Goal: Task Accomplishment & Management: Manage account settings

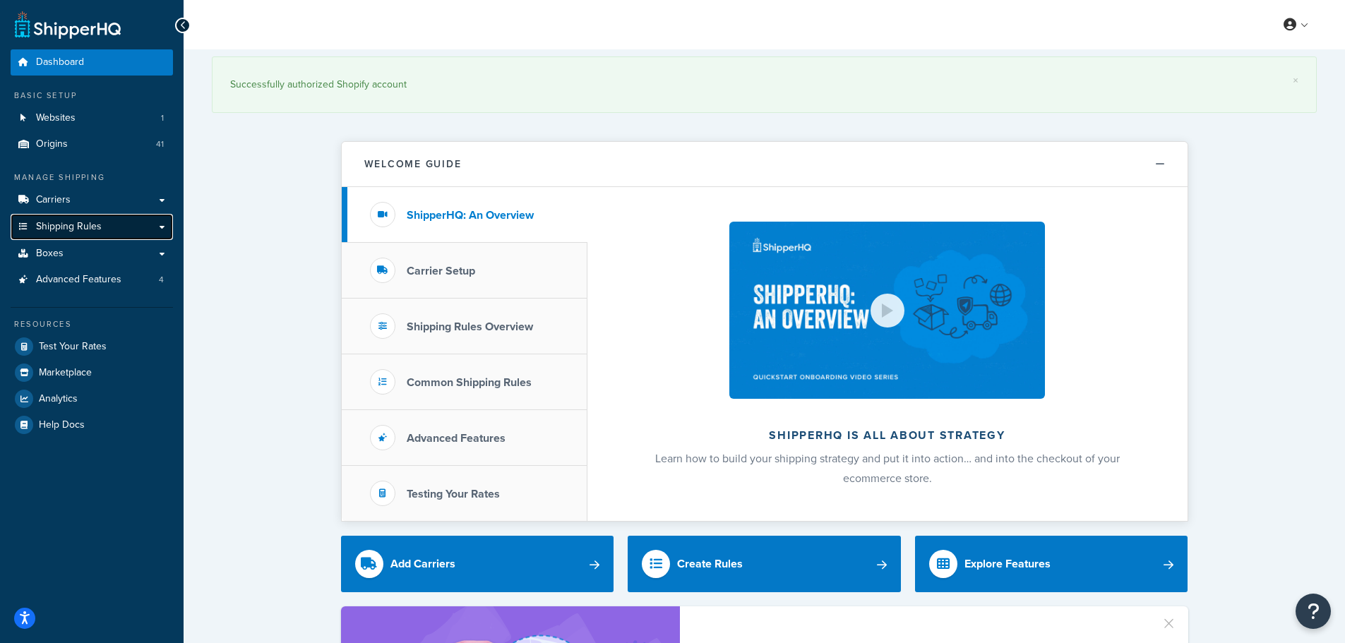
click at [65, 225] on span "Shipping Rules" at bounding box center [69, 227] width 66 height 12
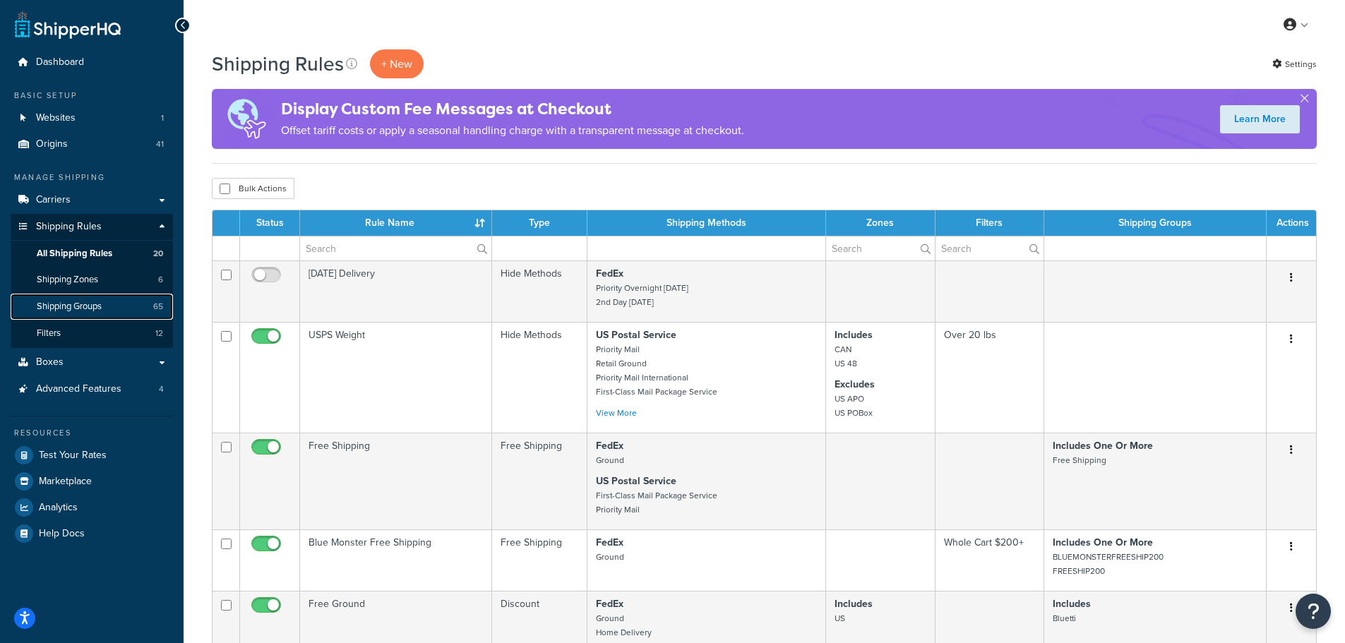
click at [130, 305] on link "Shipping Groups 65" at bounding box center [92, 307] width 162 height 26
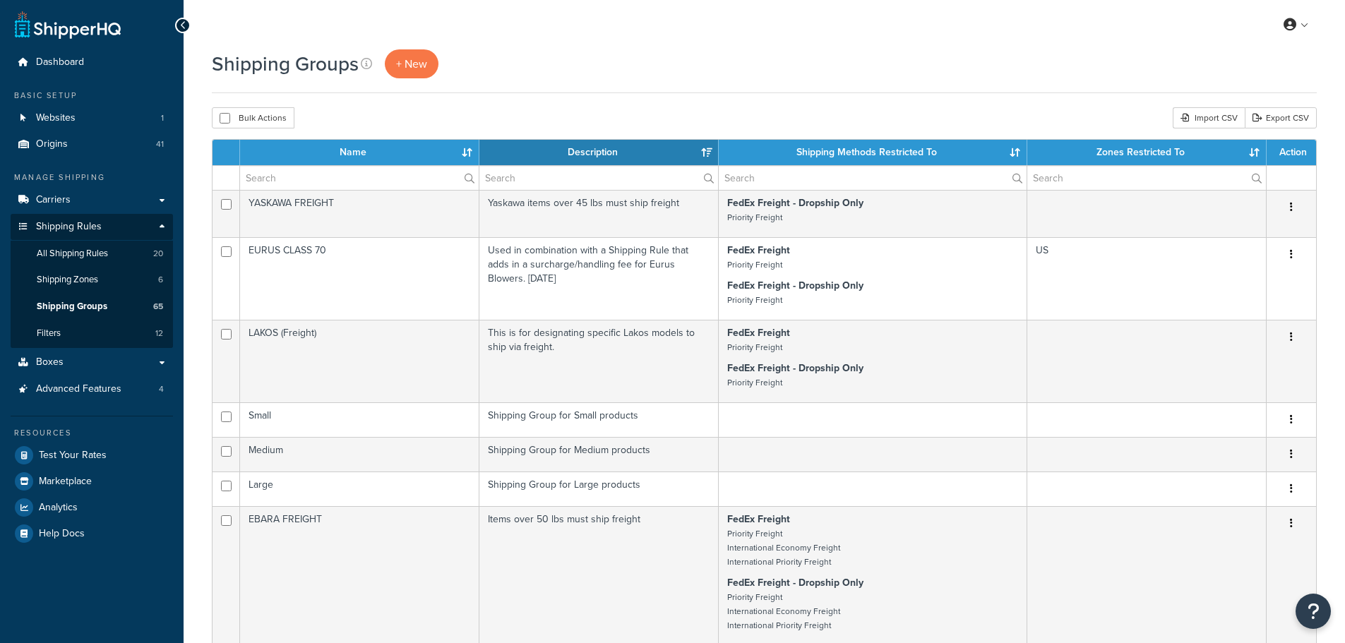
select select "15"
click at [332, 176] on input "text" at bounding box center [359, 178] width 239 height 24
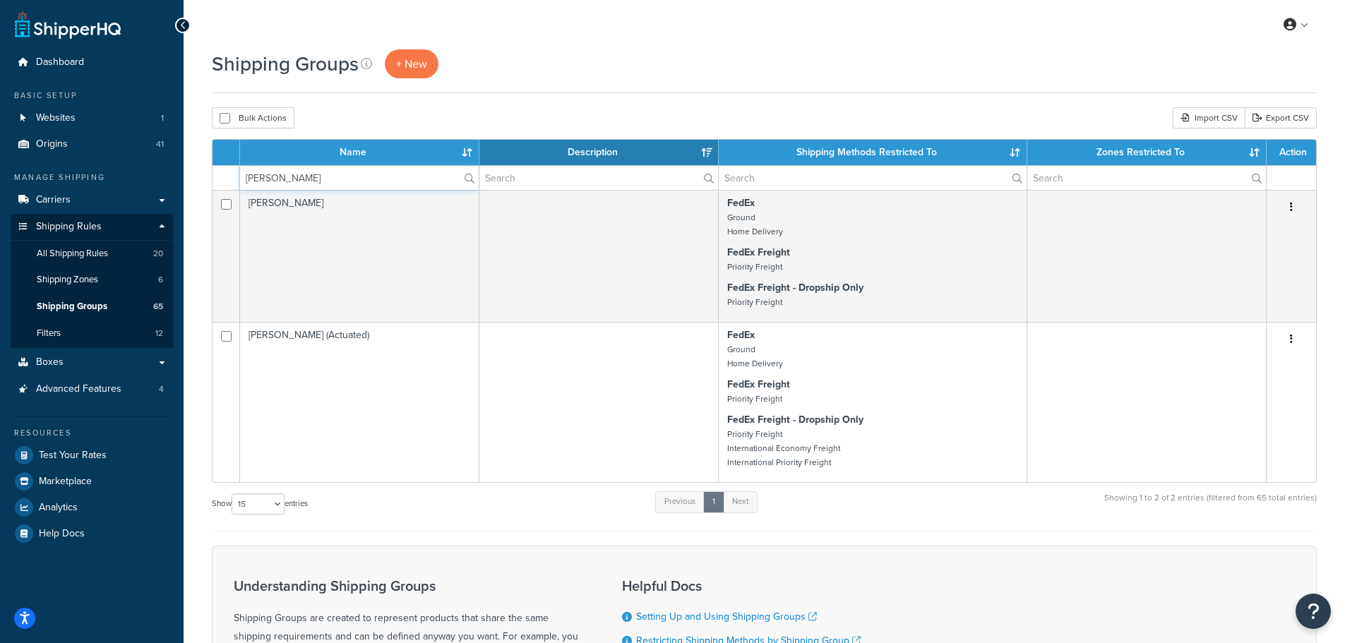
type input "bonomi"
